Goal: Task Accomplishment & Management: Use online tool/utility

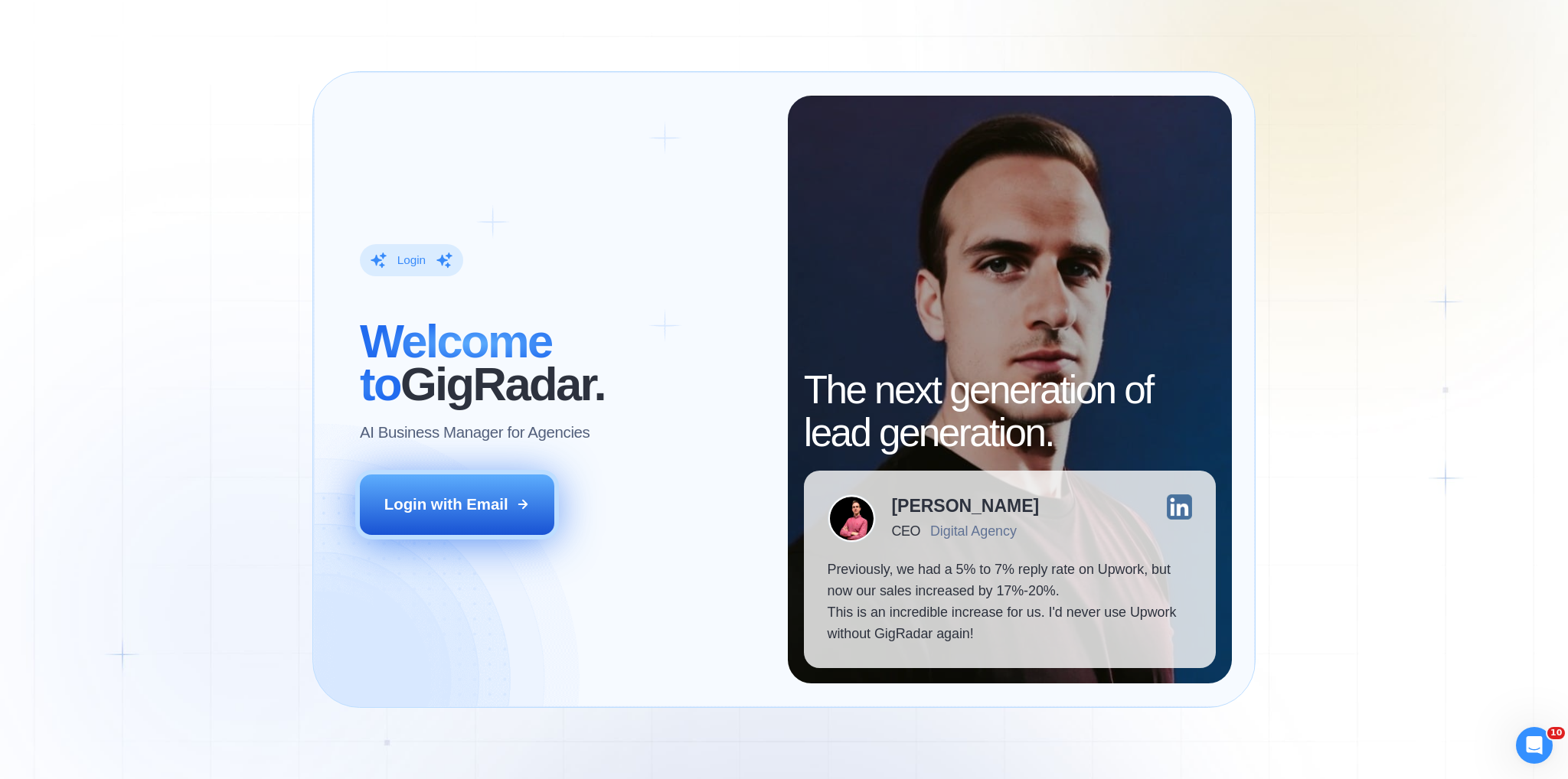
click at [479, 522] on button "Login with Email" at bounding box center [456, 504] width 194 height 60
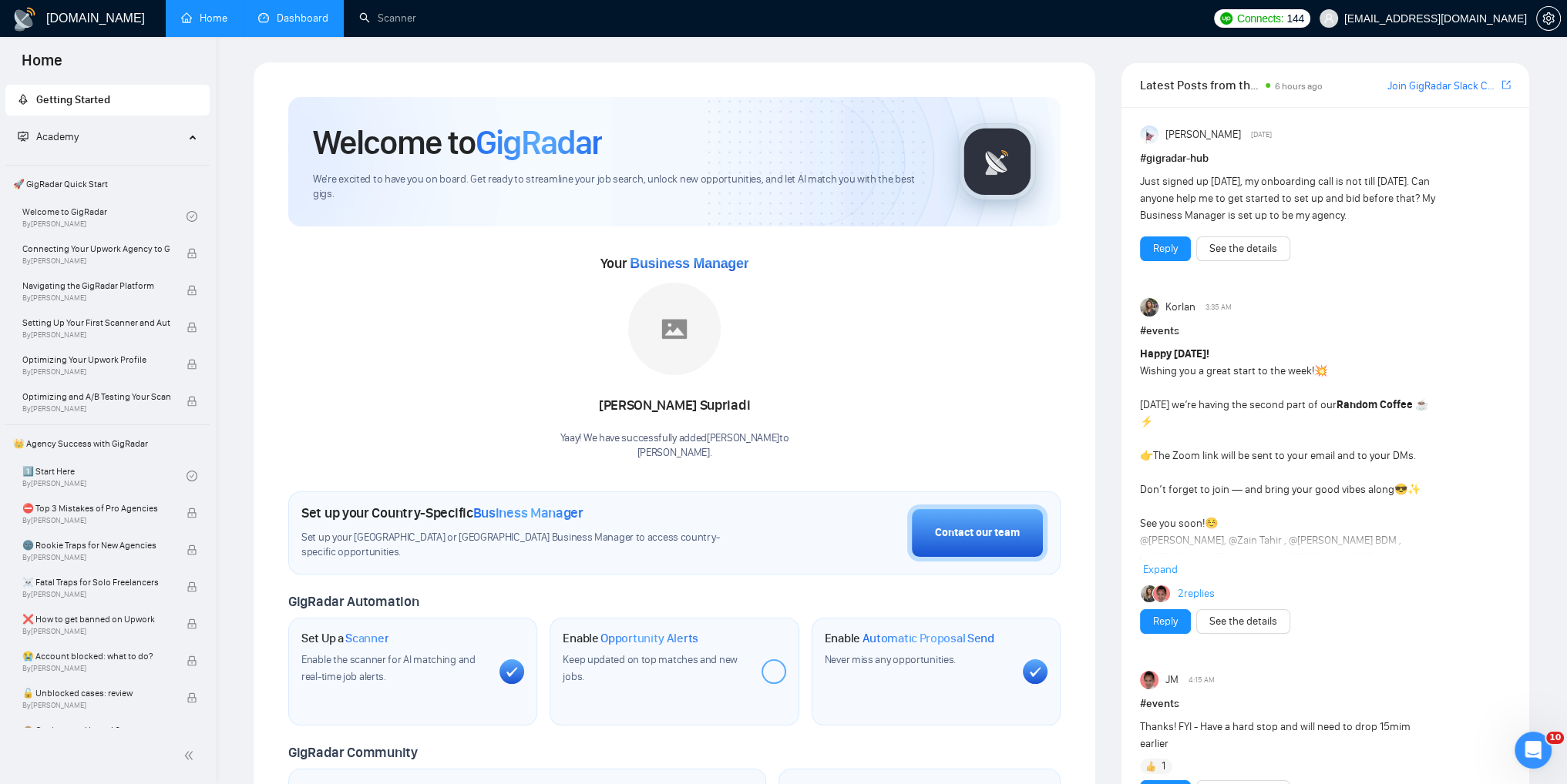
click at [285, 13] on link "Dashboard" at bounding box center [293, 17] width 70 height 13
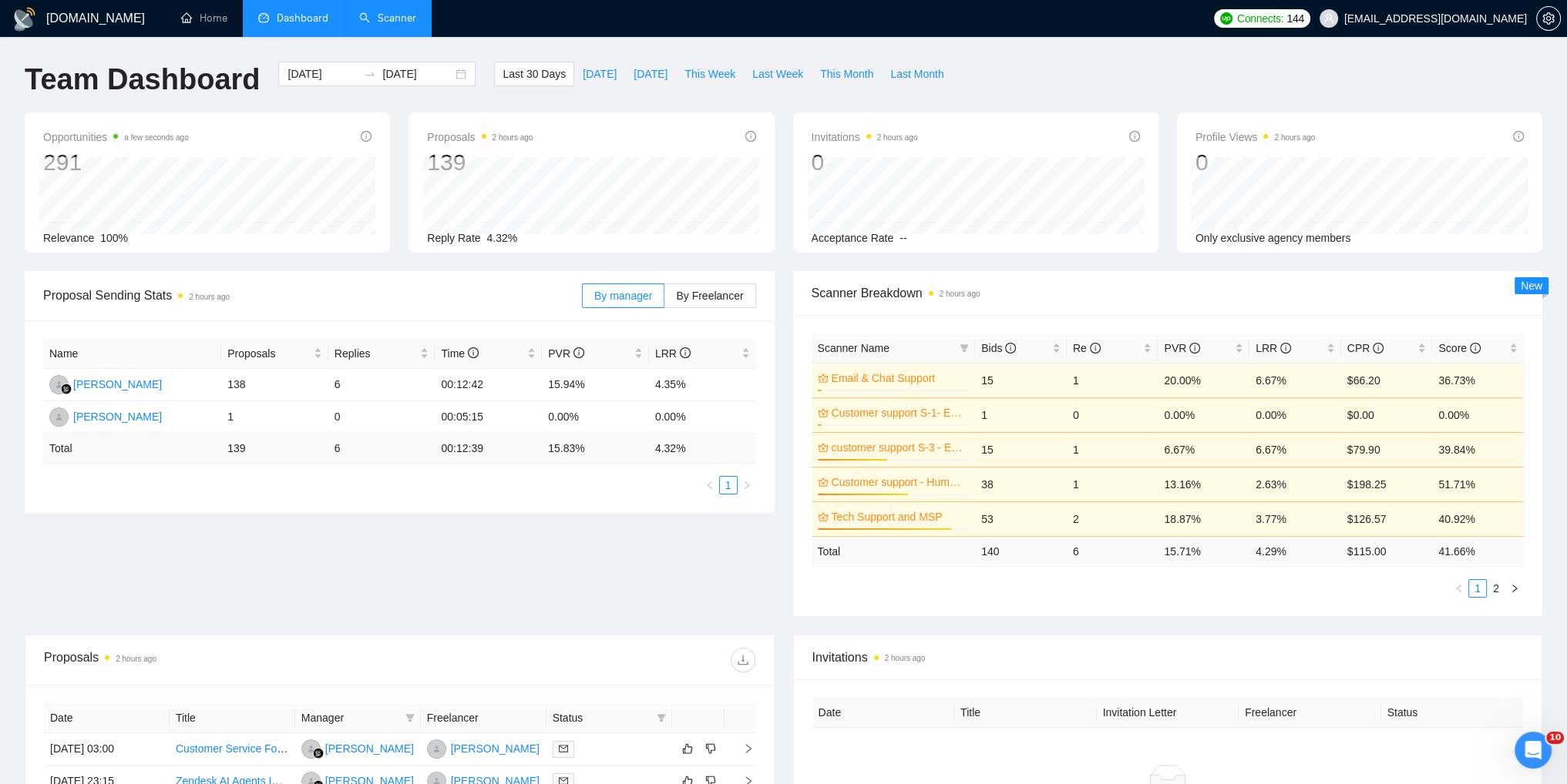
click at [384, 13] on link "Scanner" at bounding box center [388, 17] width 57 height 13
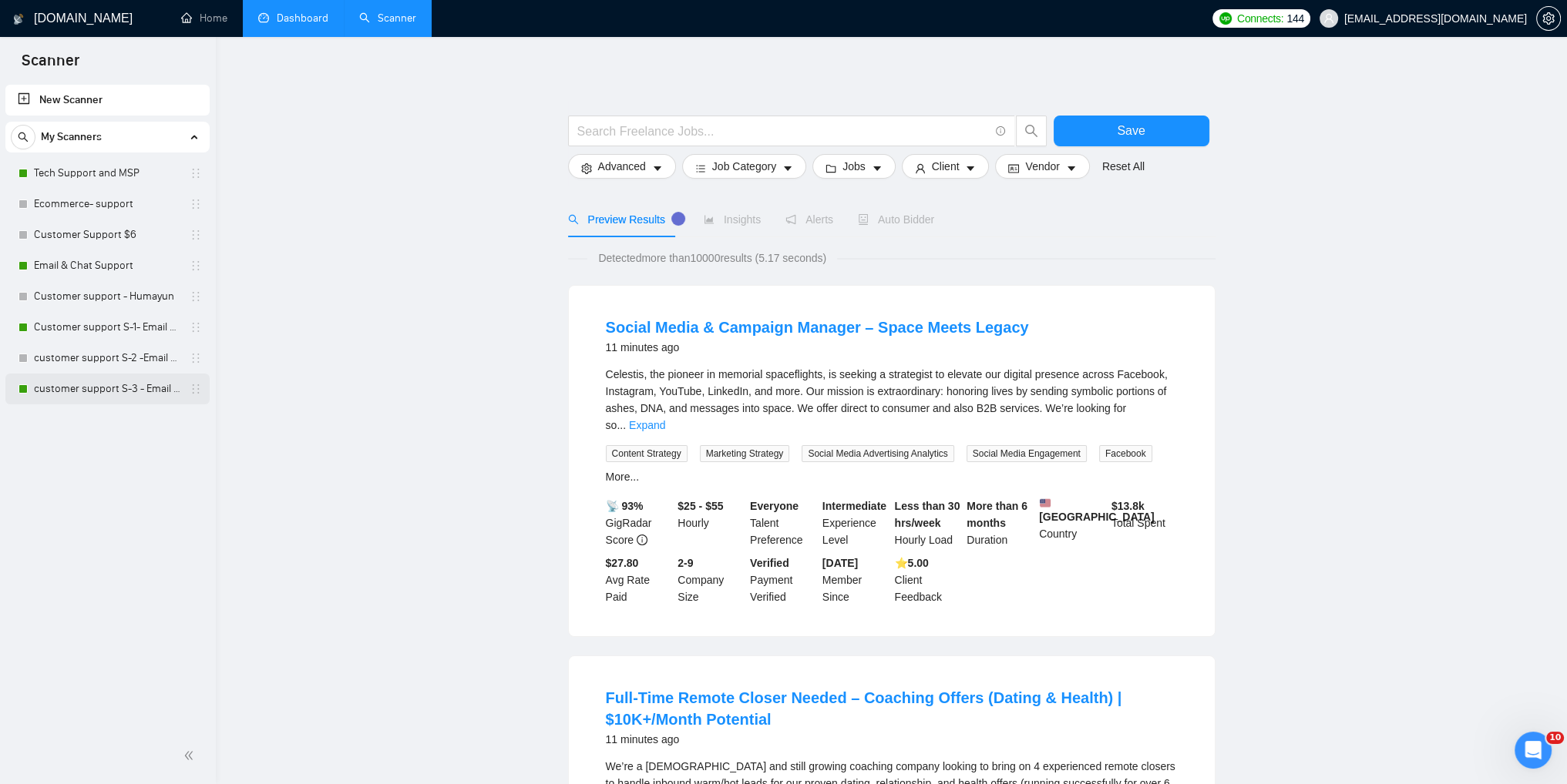
click at [99, 386] on link "customer support S-3 - Email & Chat Support(Umair)" at bounding box center [107, 389] width 147 height 31
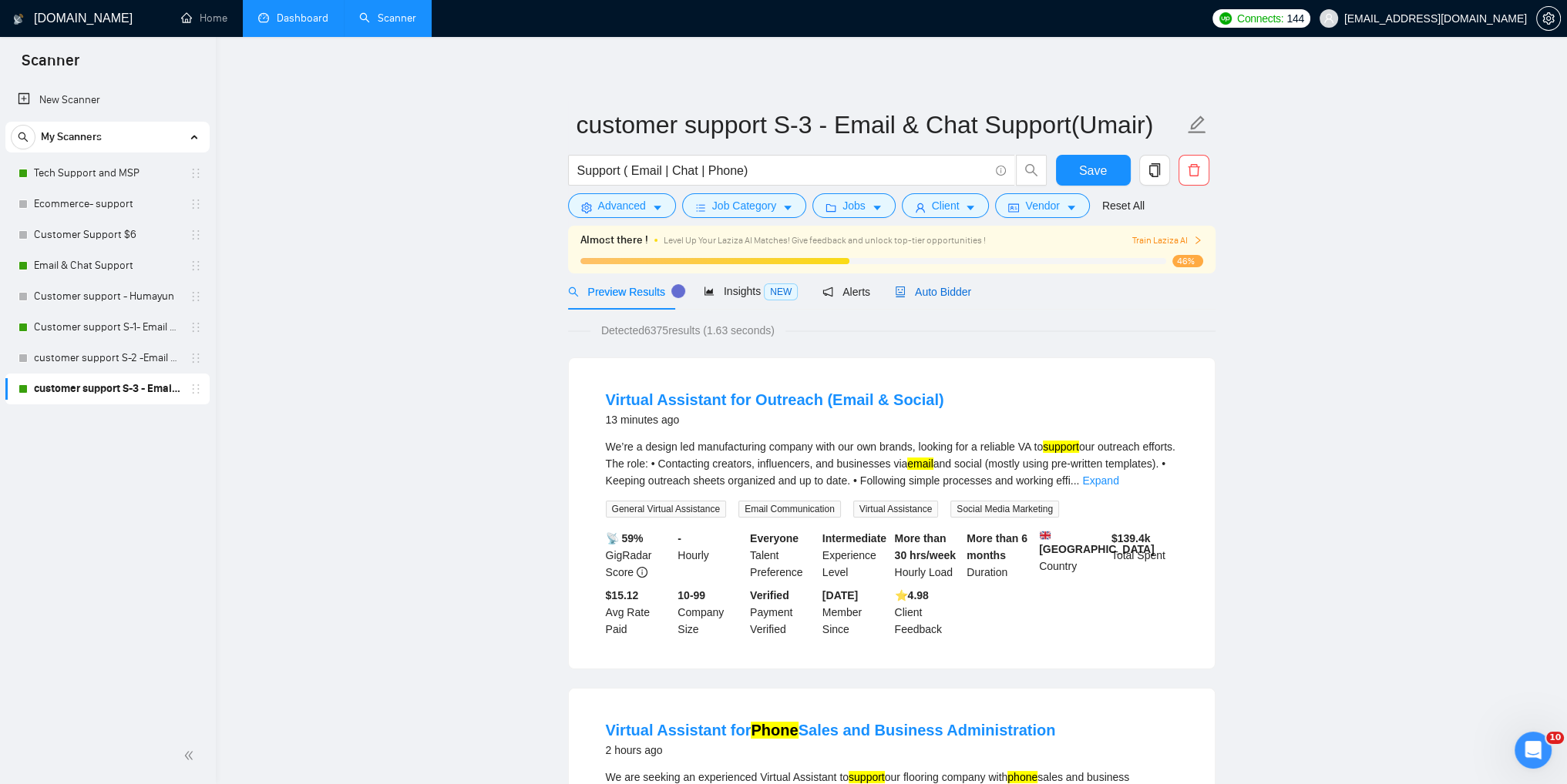
click at [933, 299] on div "Auto Bidder" at bounding box center [933, 292] width 76 height 17
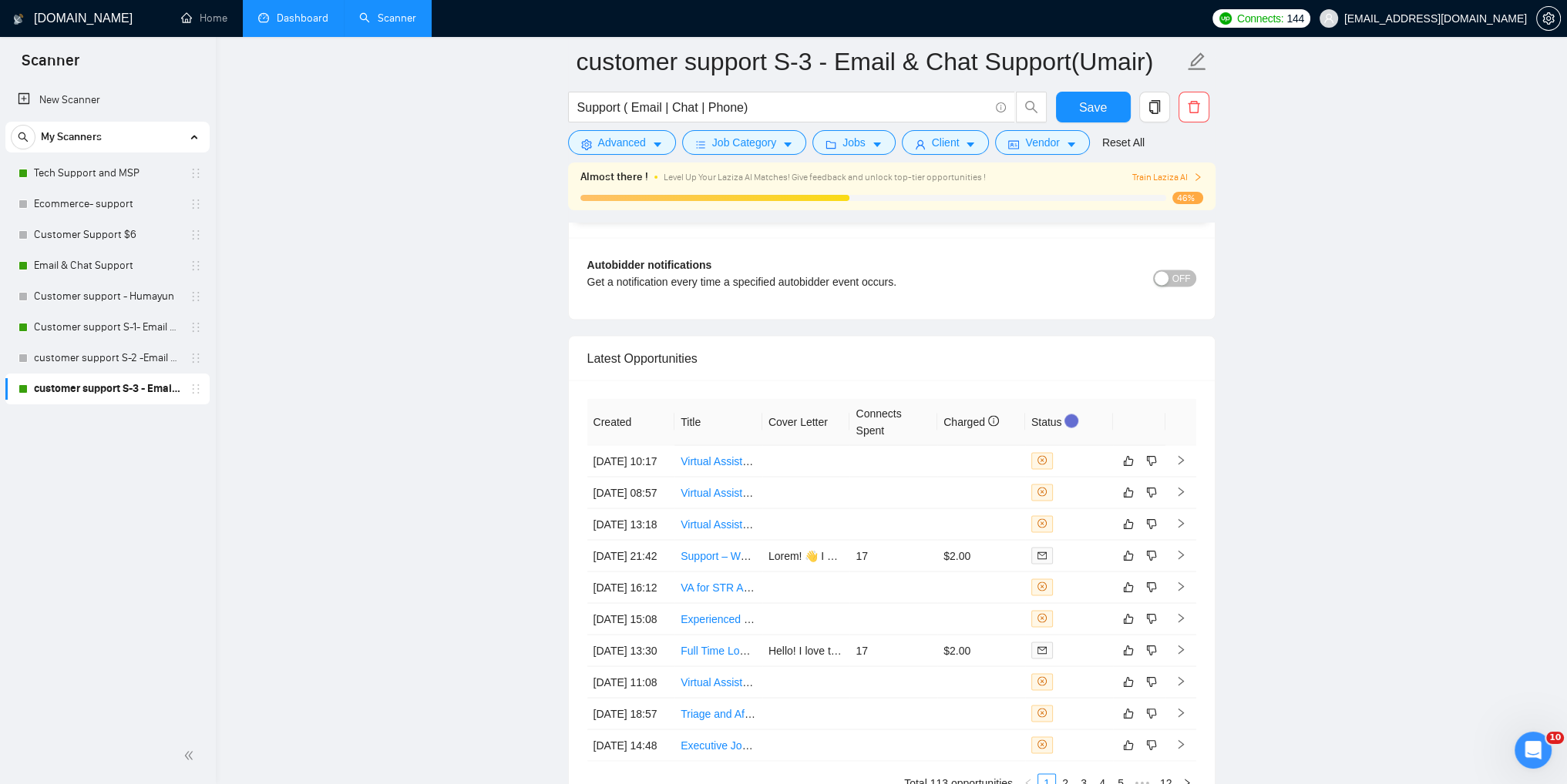
scroll to position [3602, 0]
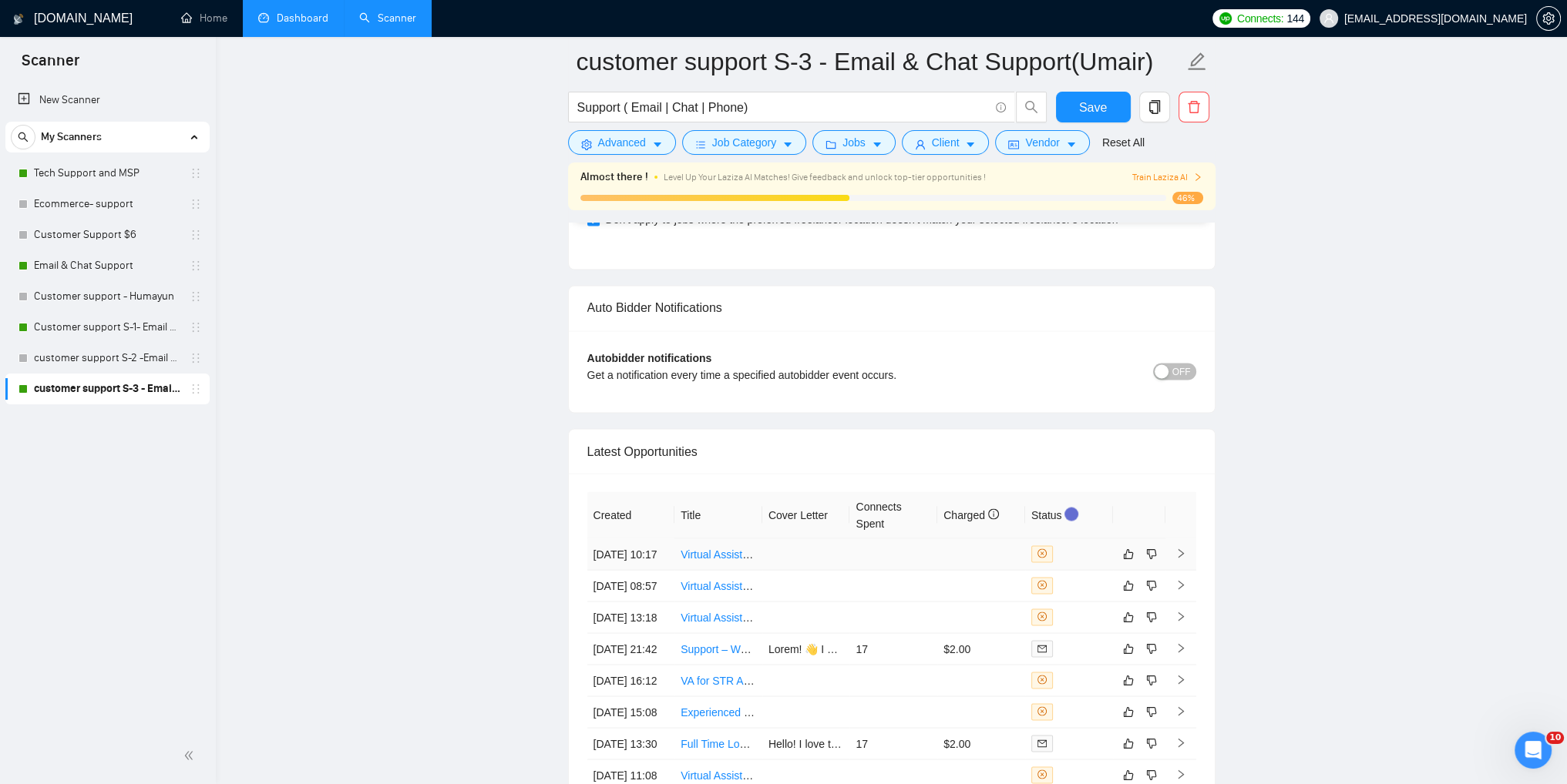
click at [1183, 555] on icon "right" at bounding box center [1181, 553] width 5 height 9
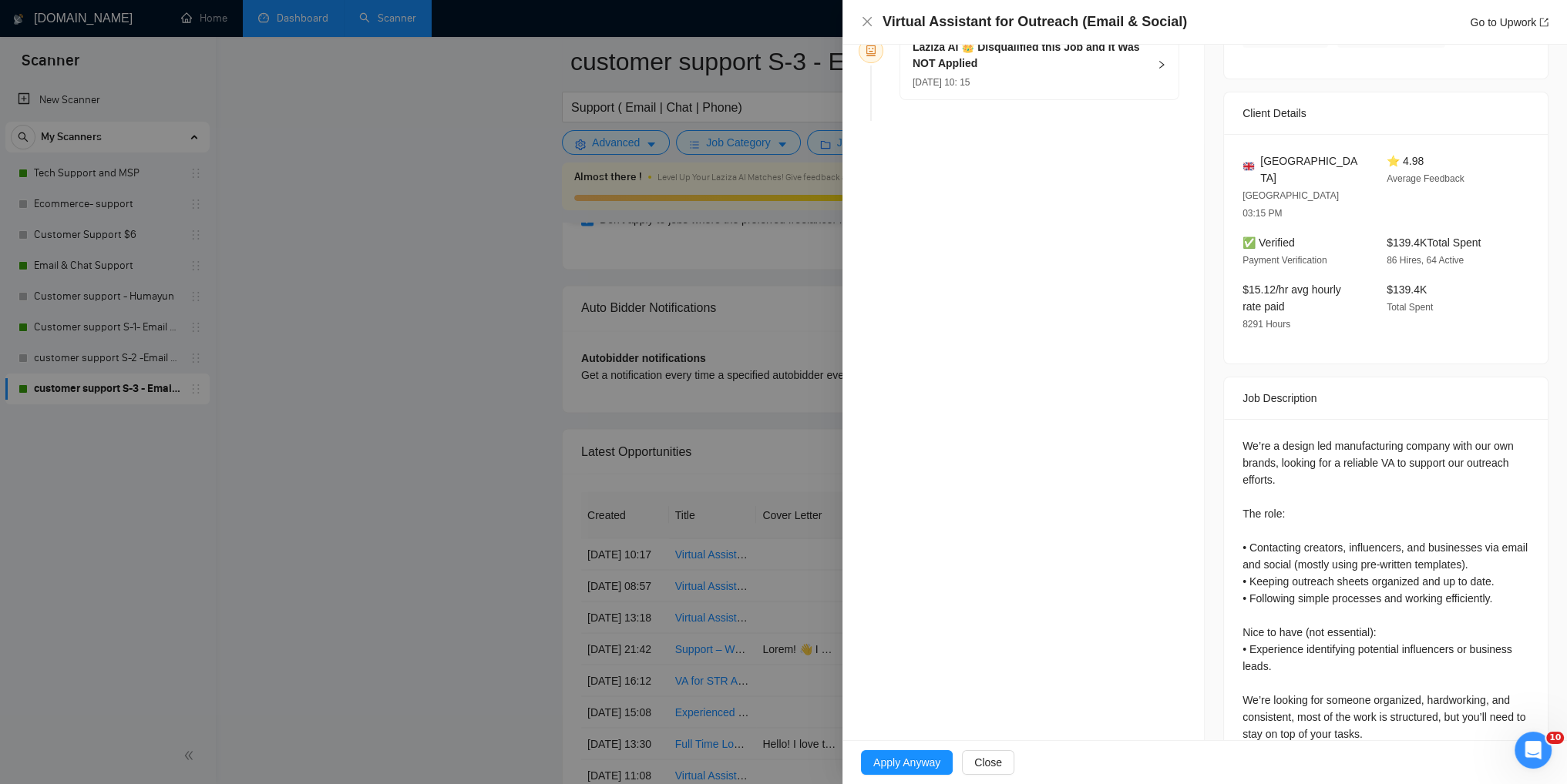
scroll to position [324, 0]
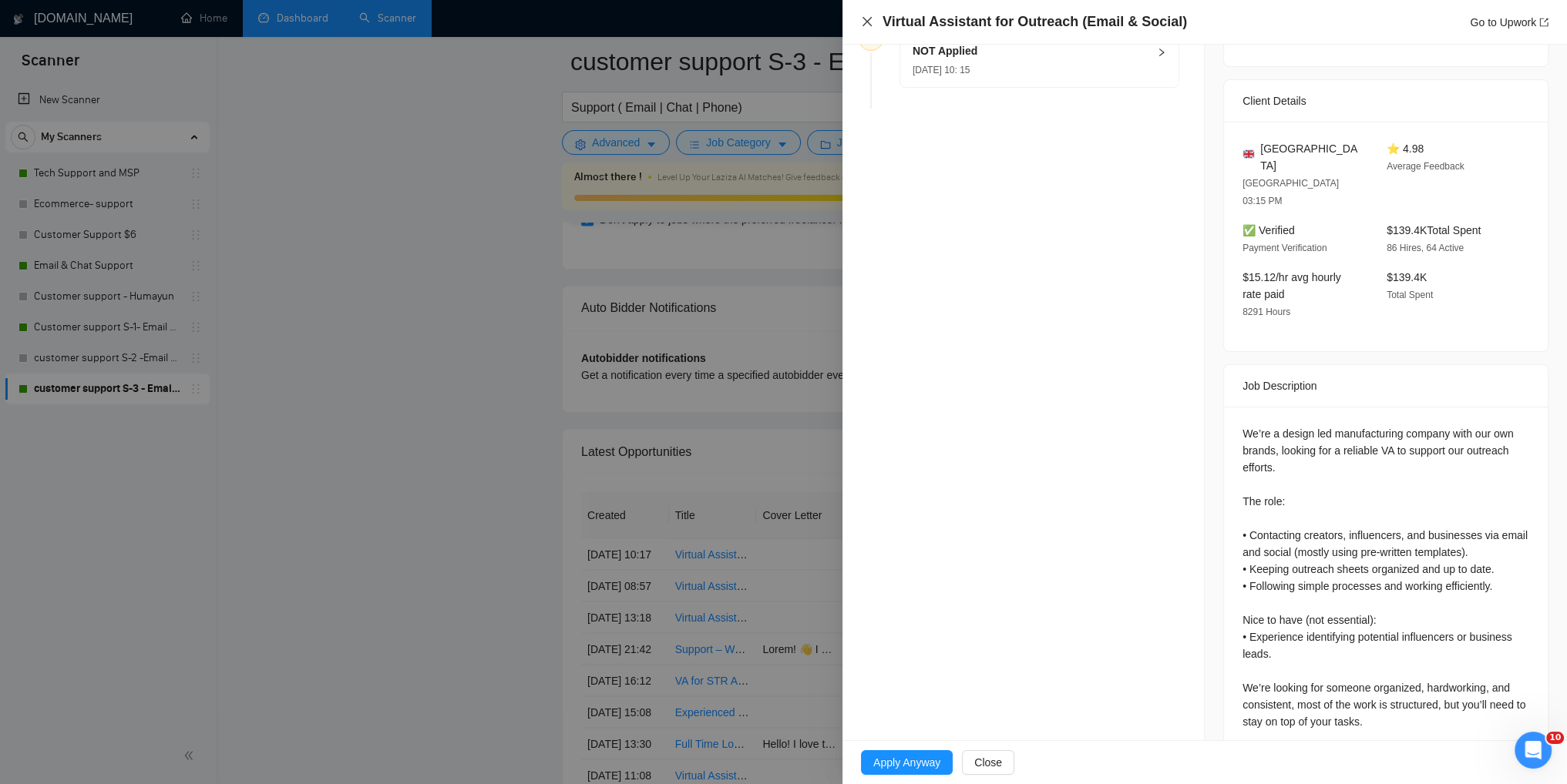
drag, startPoint x: 864, startPoint y: 20, endPoint x: 891, endPoint y: 250, distance: 231.6
click at [864, 21] on icon "close" at bounding box center [867, 22] width 12 height 12
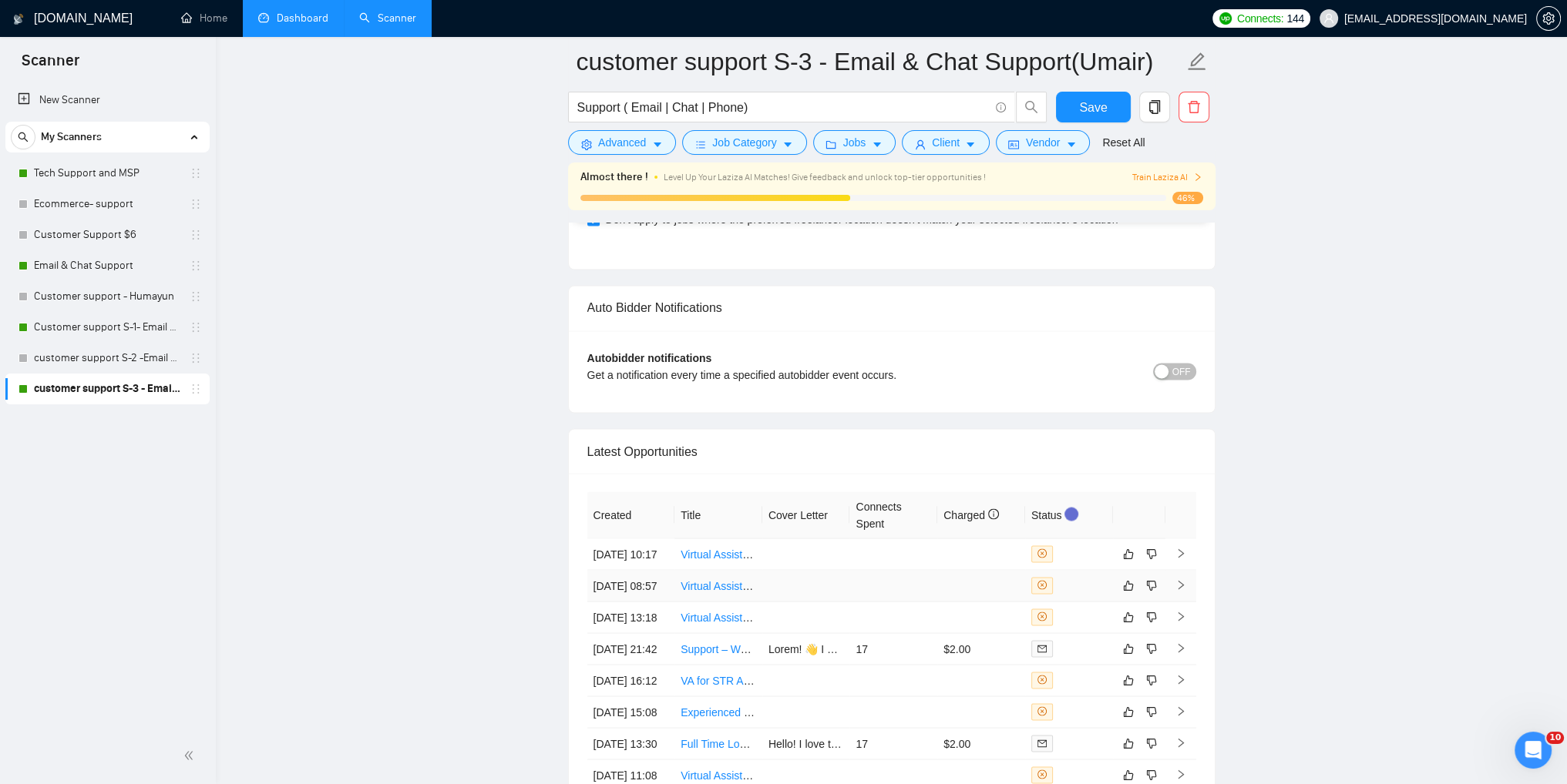
click at [1176, 591] on icon "right" at bounding box center [1181, 585] width 10 height 10
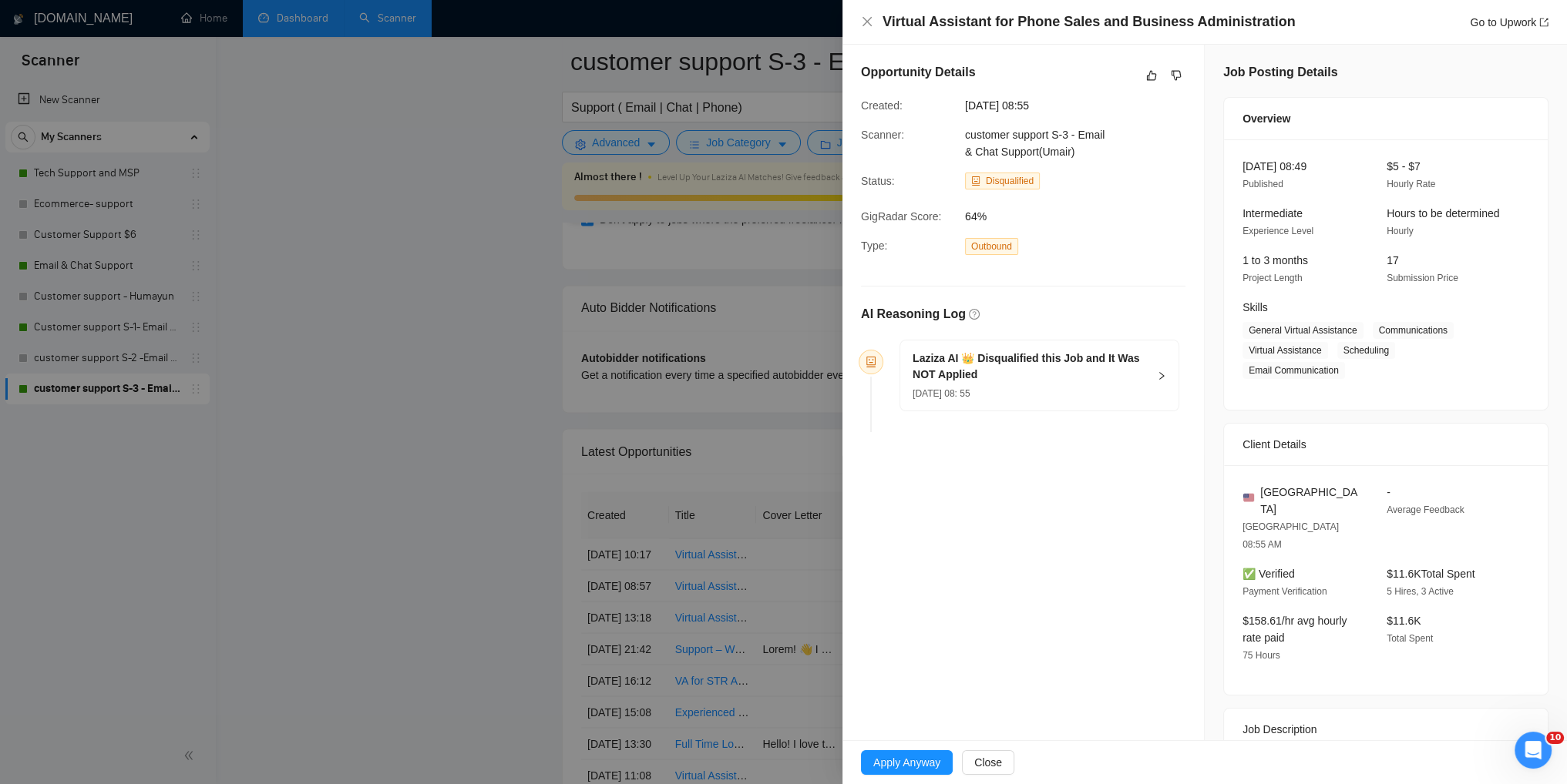
click at [866, 28] on div "Virtual Assistant for Phone Sales and Business Administration Go to Upwork" at bounding box center [1205, 22] width 688 height 19
click at [870, 19] on icon "close" at bounding box center [867, 22] width 12 height 12
